Goal: Task Accomplishment & Management: Use online tool/utility

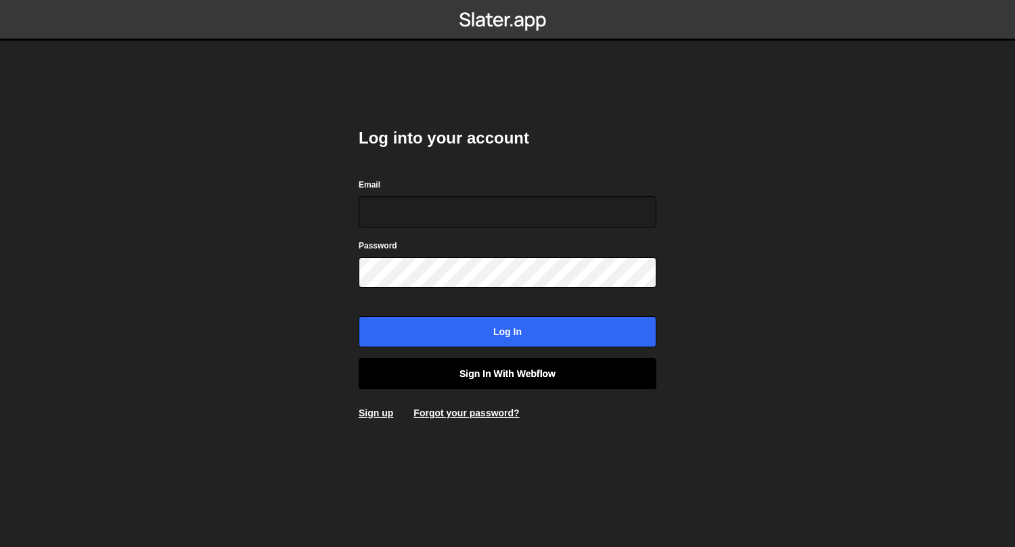
click at [455, 374] on link "Sign in with Webflow" at bounding box center [508, 373] width 298 height 31
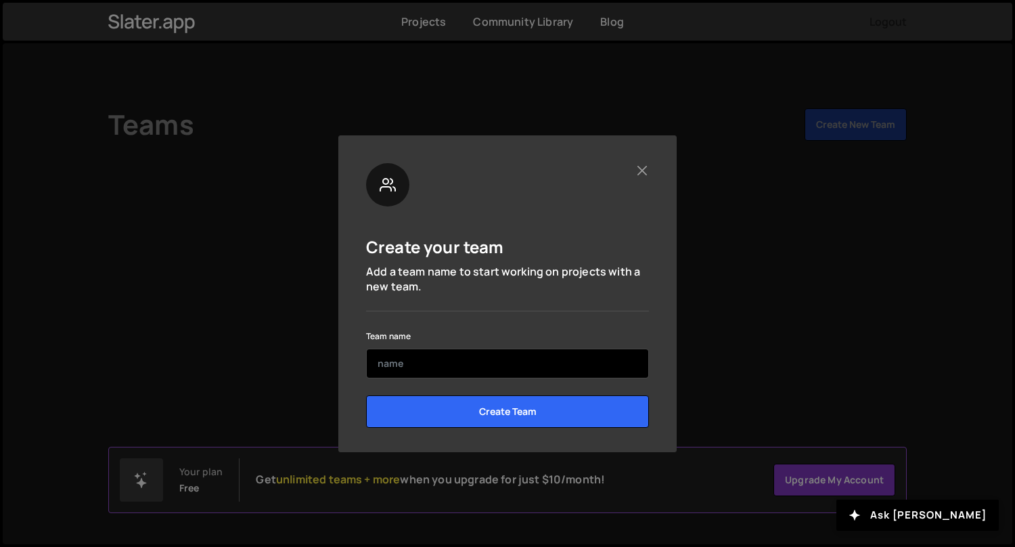
click at [422, 370] on input "text" at bounding box center [507, 364] width 283 height 30
click at [400, 361] on input "Worspace" at bounding box center [507, 364] width 283 height 30
click at [397, 364] on input "Worspace" at bounding box center [507, 364] width 283 height 30
click at [509, 370] on input "Workspace" at bounding box center [507, 364] width 283 height 30
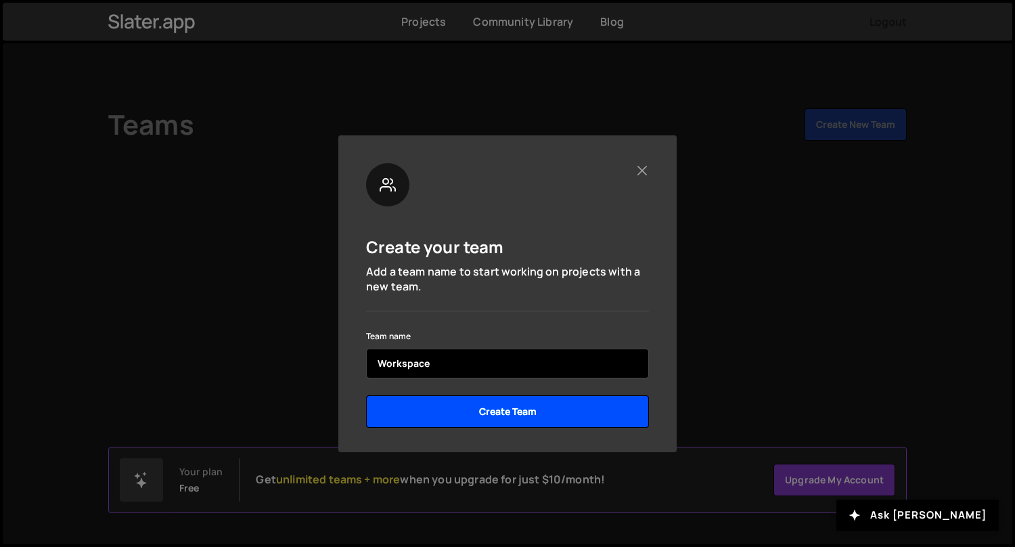
type input "Workspace"
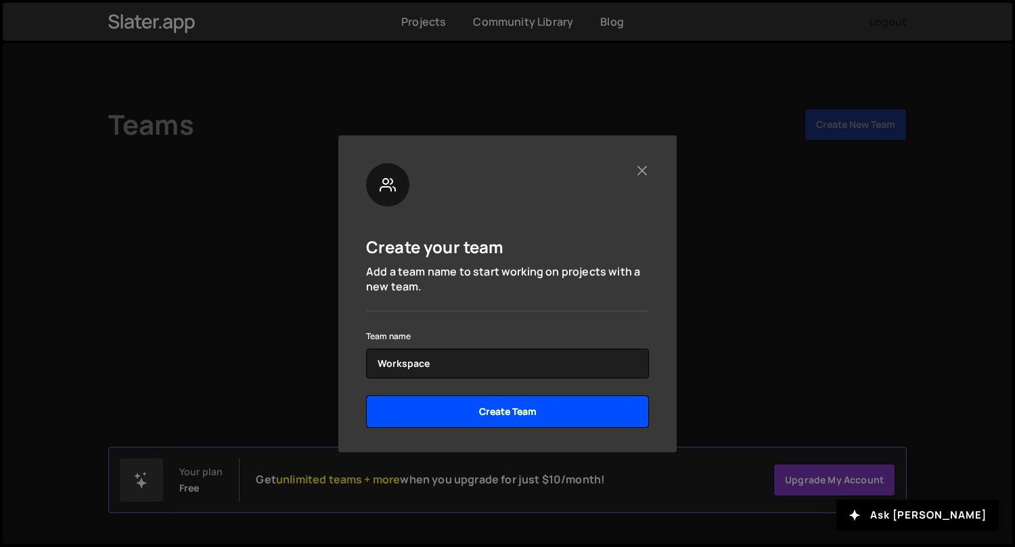
click at [495, 399] on input "Create Team" at bounding box center [507, 411] width 283 height 32
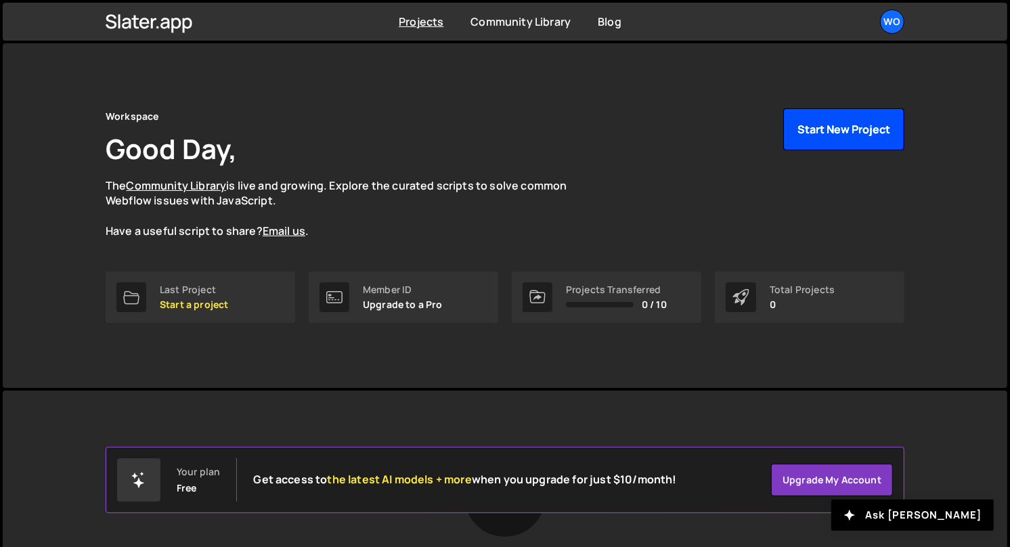
click at [825, 129] on button "Start New Project" at bounding box center [843, 129] width 121 height 42
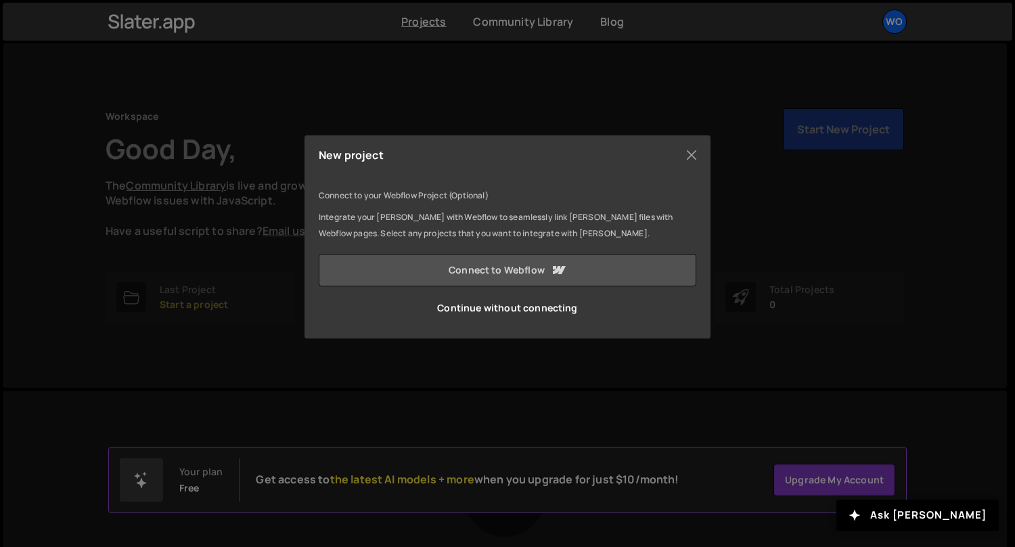
click at [529, 275] on link "Connect to Webflow" at bounding box center [508, 270] width 378 height 32
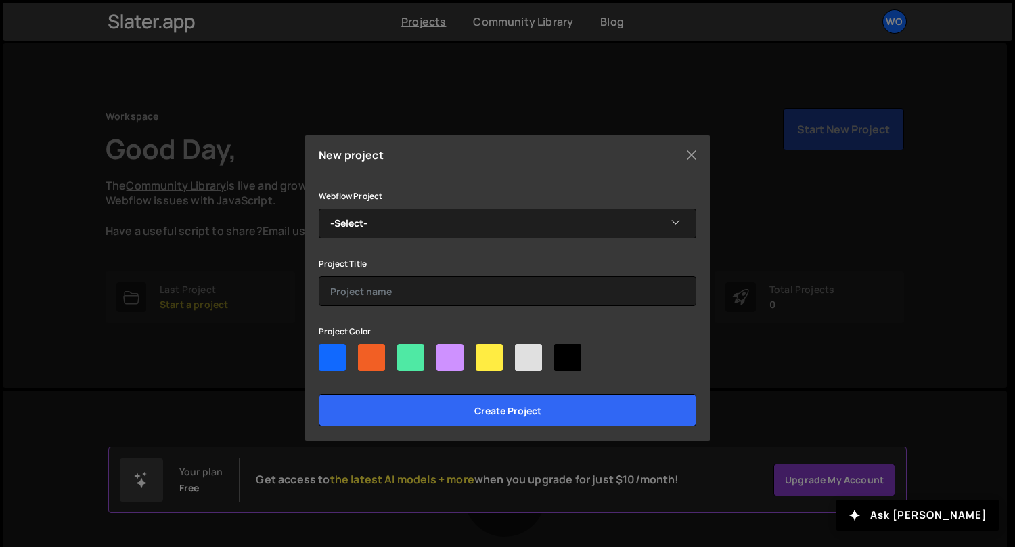
click at [335, 361] on div at bounding box center [332, 357] width 27 height 27
click at [328, 353] on input"] "radio" at bounding box center [323, 348] width 9 height 9
radio input"] "true"
click at [518, 357] on div at bounding box center [528, 357] width 27 height 27
click at [518, 353] on input"] "radio" at bounding box center [519, 348] width 9 height 9
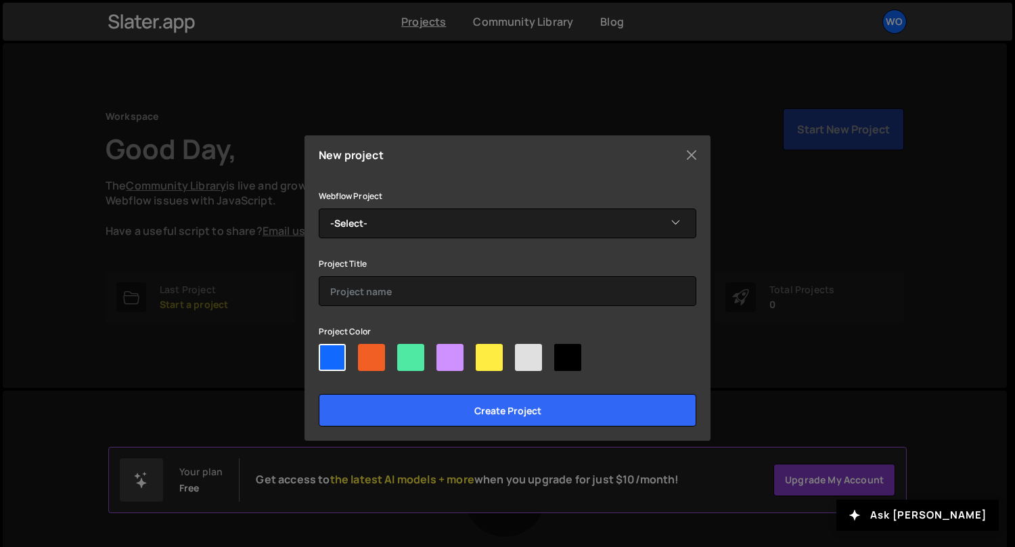
radio input"] "true"
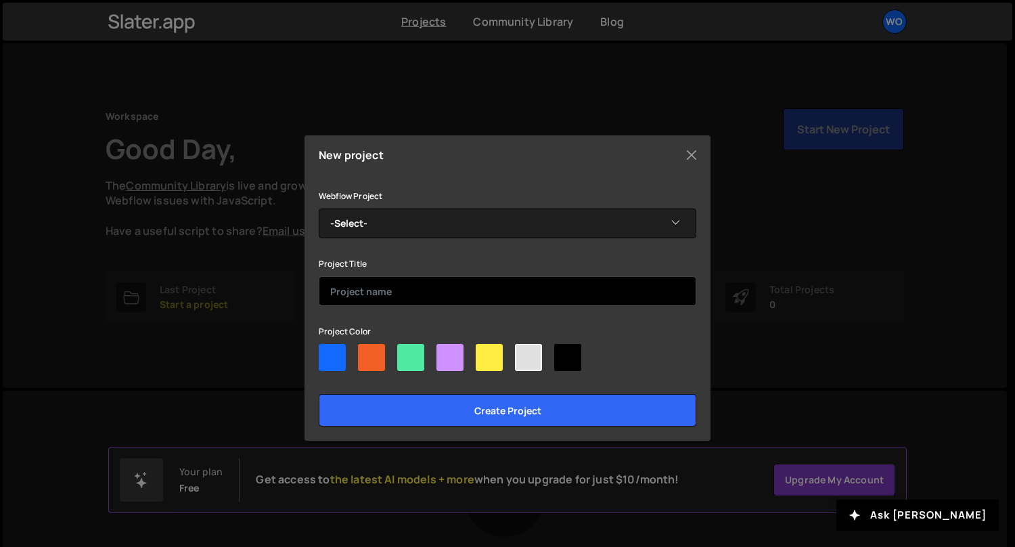
click at [381, 295] on input "text" at bounding box center [508, 291] width 378 height 30
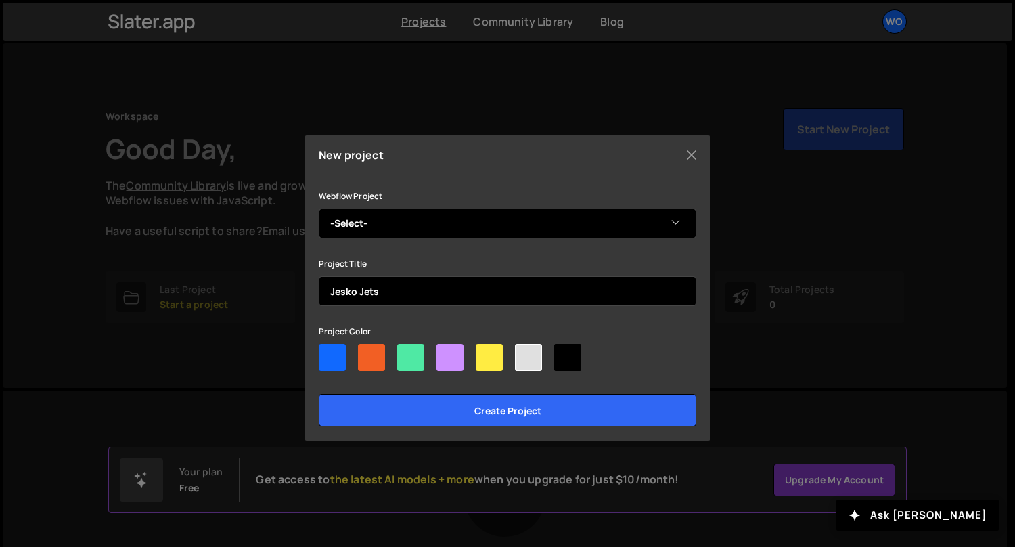
type input "Jesko Jets"
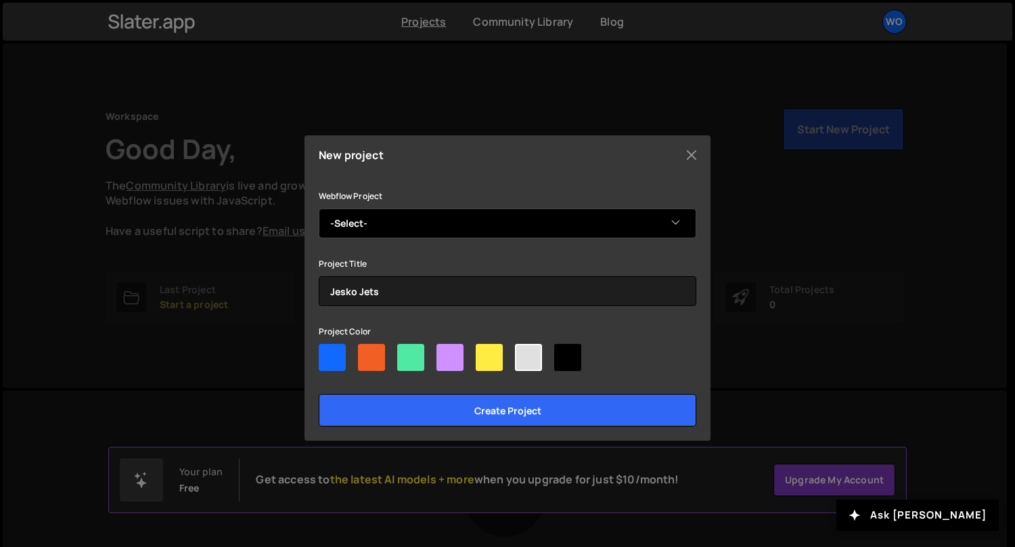
click at [420, 221] on select "-Select- Jesko Jets" at bounding box center [508, 223] width 378 height 30
click at [403, 226] on select "-Select- Jesko Jets" at bounding box center [508, 223] width 378 height 30
select select "68b57ef5ef86011d9b251e8e"
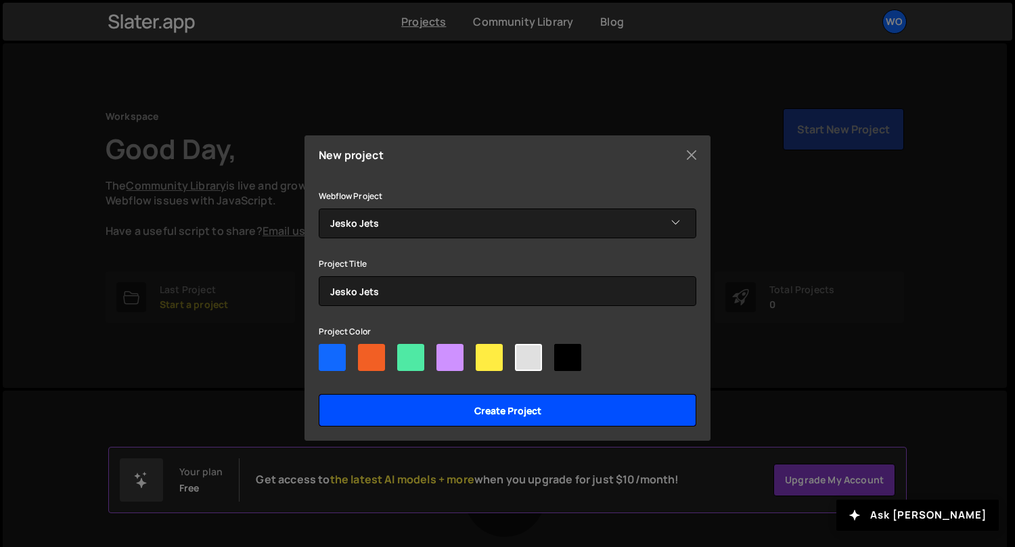
click at [436, 407] on input "Create project" at bounding box center [508, 410] width 378 height 32
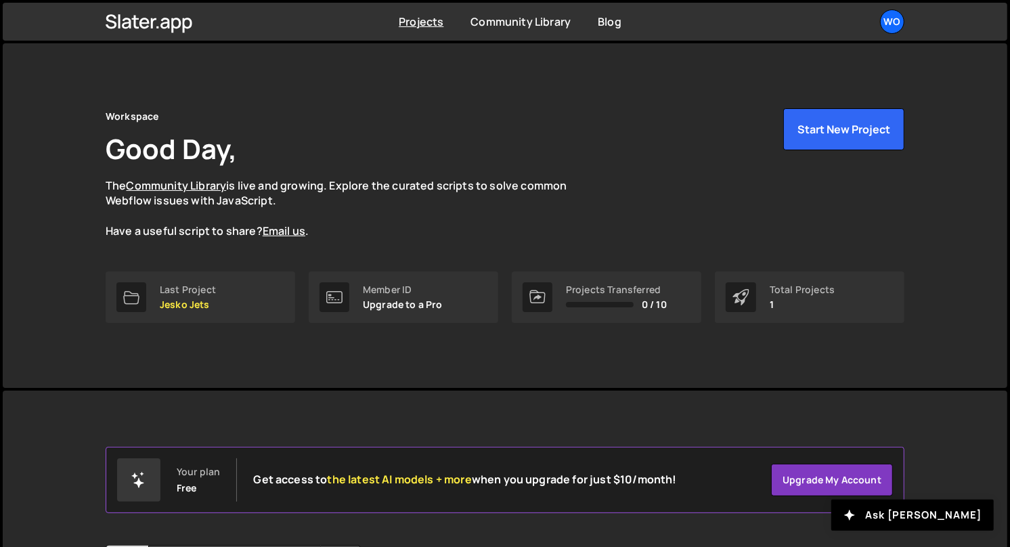
scroll to position [149, 0]
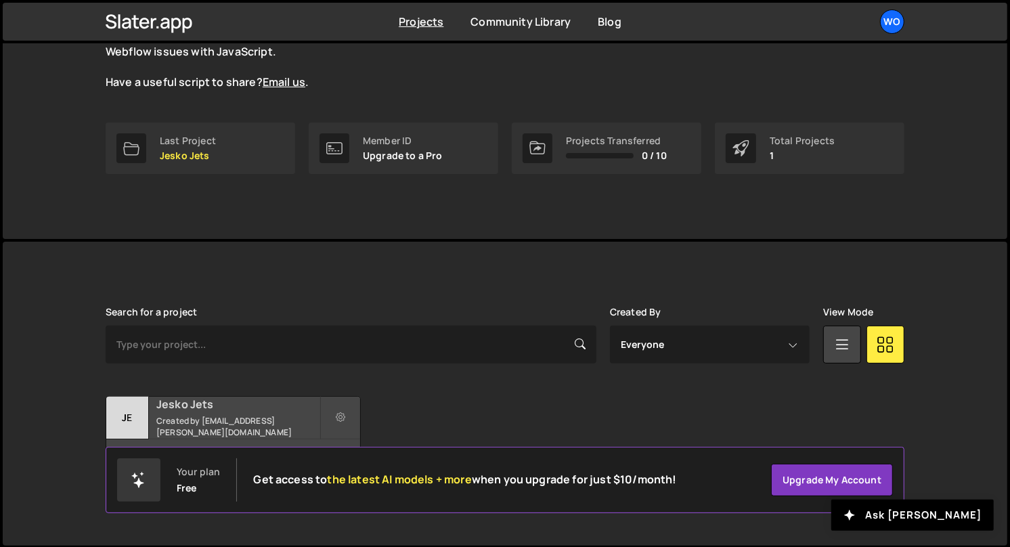
click at [200, 411] on h2 "Jesko Jets" at bounding box center [237, 404] width 163 height 15
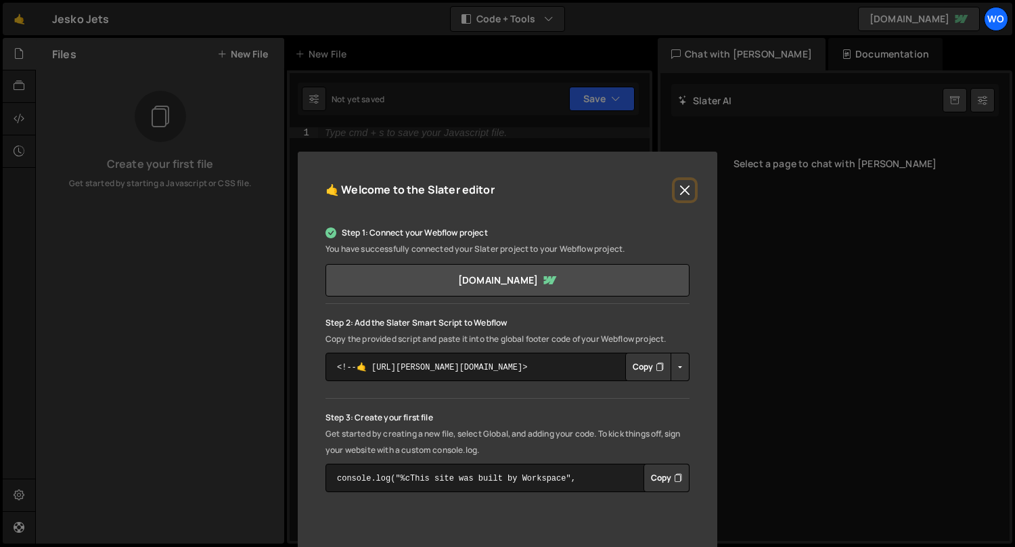
click at [684, 188] on button "Close" at bounding box center [685, 190] width 20 height 20
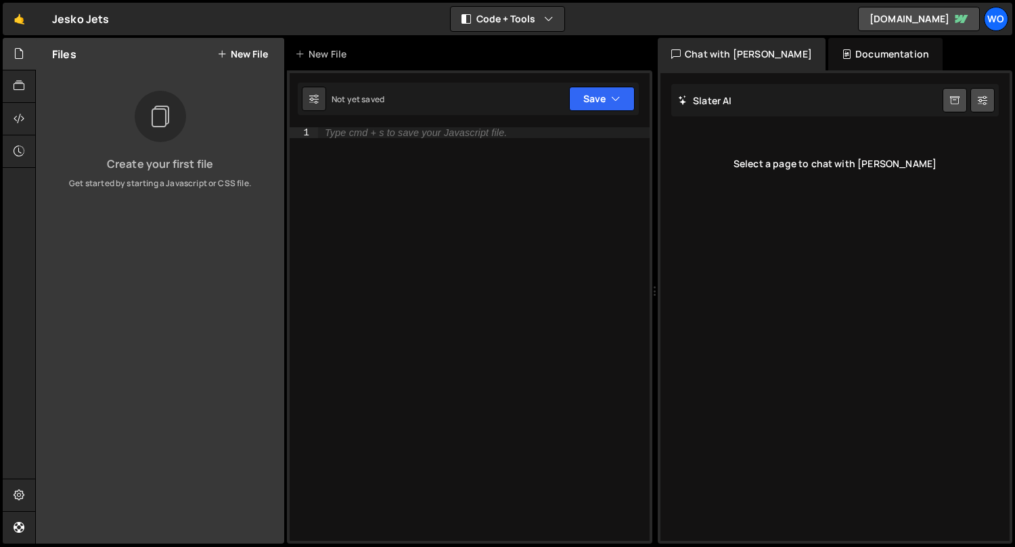
click at [250, 53] on button "New File" at bounding box center [242, 54] width 51 height 11
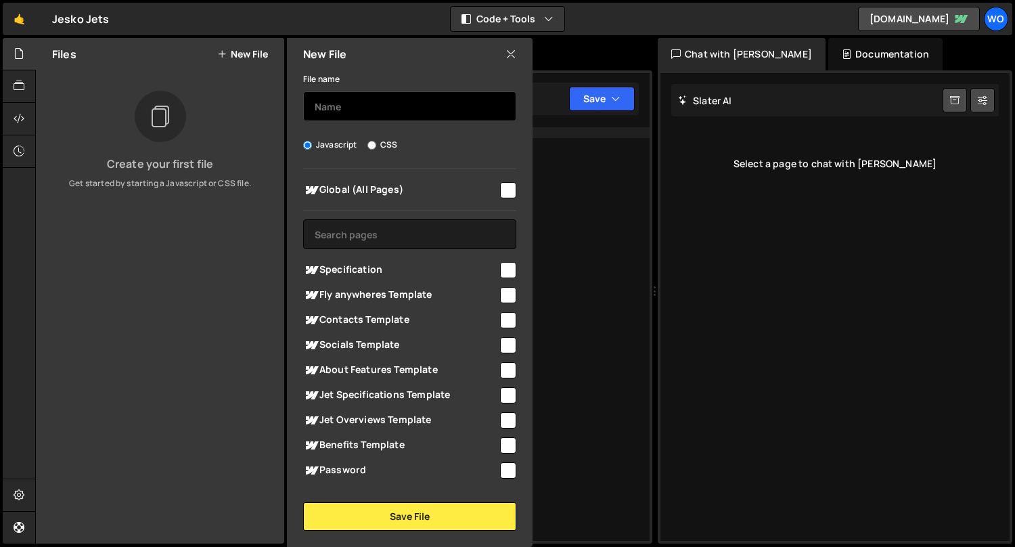
click at [325, 106] on input "text" at bounding box center [409, 106] width 213 height 30
type input "index"
click at [503, 202] on div "Global (All Pages) Specification" at bounding box center [410, 327] width 246 height 316
click at [504, 198] on input "checkbox" at bounding box center [508, 190] width 16 height 16
checkbox input "true"
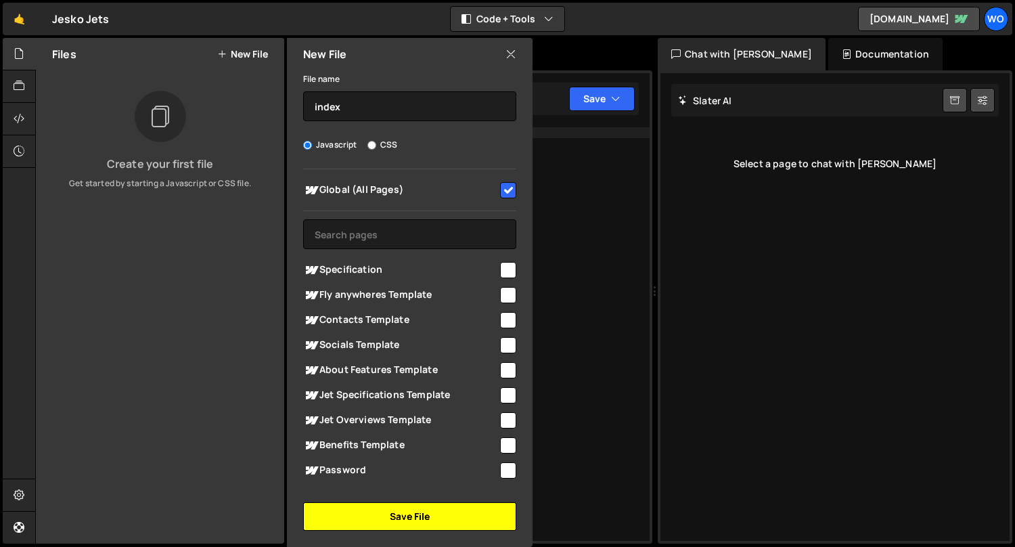
click at [440, 508] on button "Save File" at bounding box center [409, 516] width 213 height 28
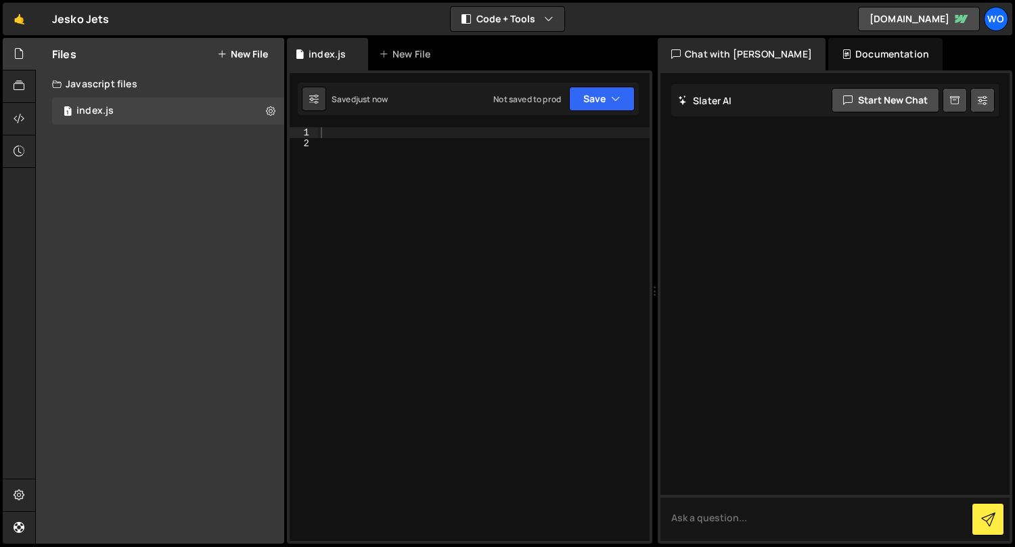
click at [399, 256] on div at bounding box center [484, 345] width 332 height 437
click at [380, 180] on div at bounding box center [484, 345] width 332 height 437
click at [374, 162] on div at bounding box center [484, 345] width 332 height 437
click at [389, 141] on div at bounding box center [484, 345] width 332 height 437
click at [492, 26] on button "Code + Tools" at bounding box center [508, 19] width 114 height 24
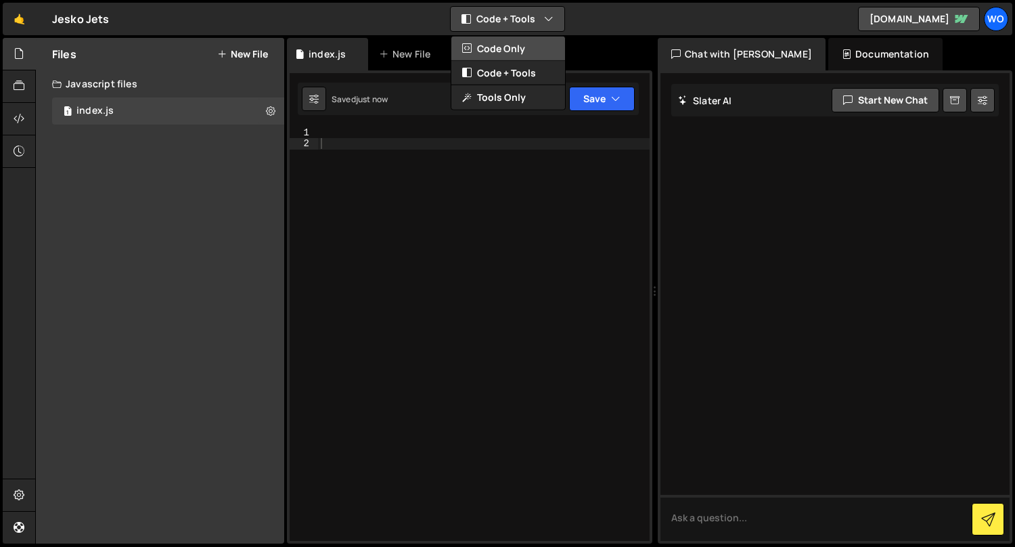
click at [496, 56] on button "Code Only" at bounding box center [508, 49] width 114 height 24
